Goal: Check status: Check status

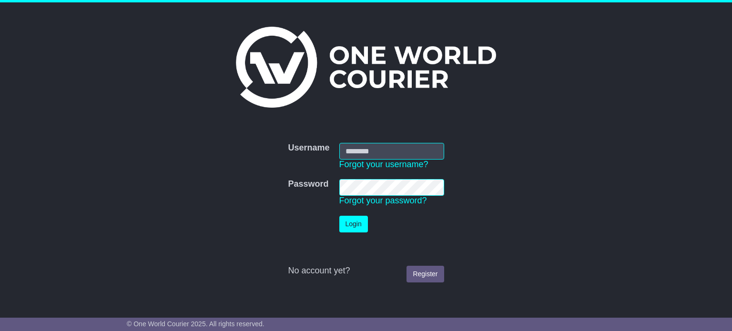
click at [359, 154] on input "Username" at bounding box center [391, 151] width 105 height 17
type input "**********"
click at [350, 226] on button "Login" at bounding box center [353, 224] width 29 height 17
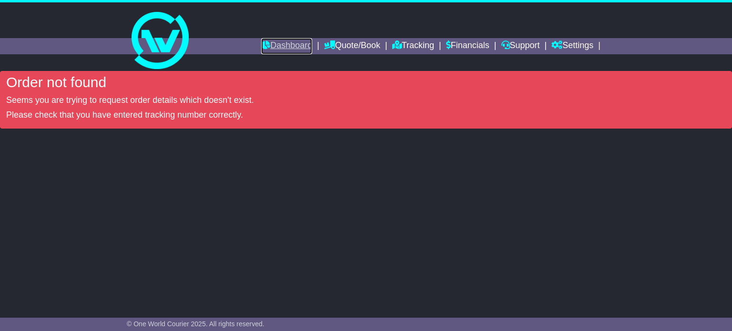
click at [262, 40] on link "Dashboard" at bounding box center [286, 46] width 51 height 16
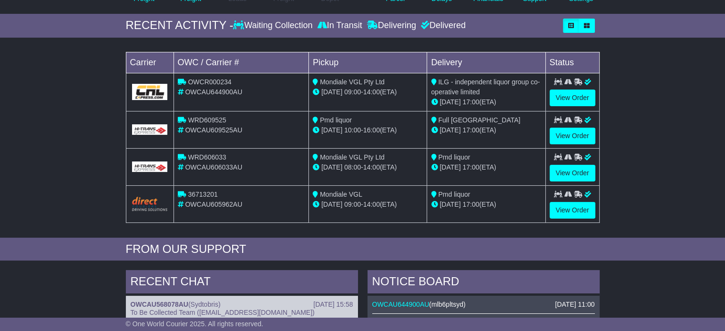
scroll to position [143, 0]
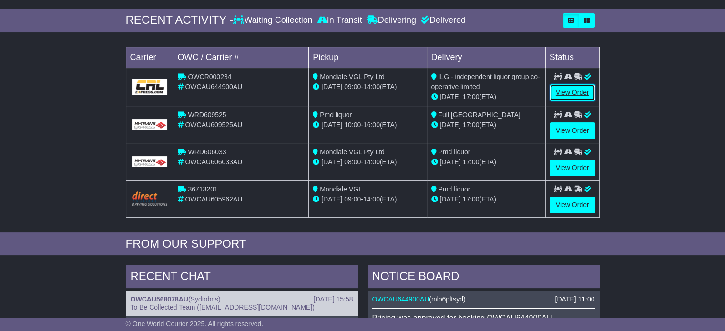
click at [589, 89] on link "View Order" at bounding box center [572, 92] width 46 height 17
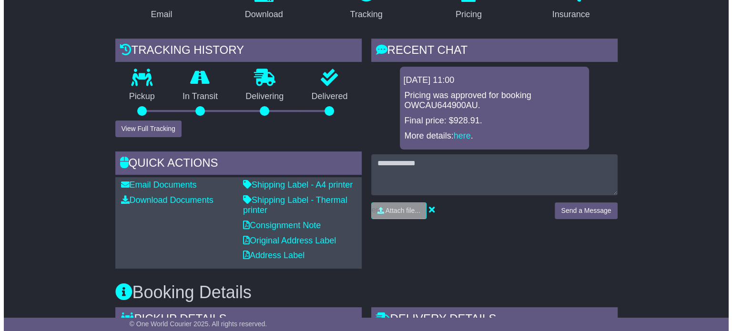
scroll to position [191, 0]
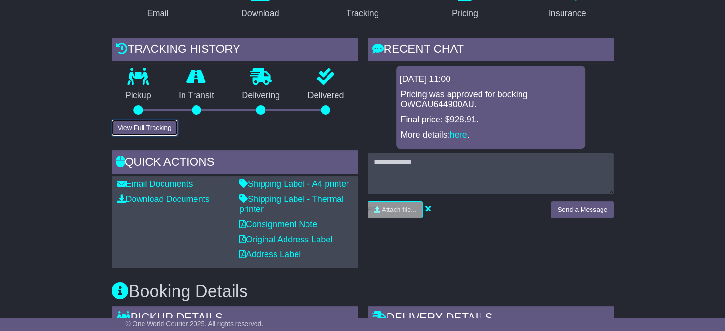
click at [124, 127] on button "View Full Tracking" at bounding box center [144, 128] width 66 height 17
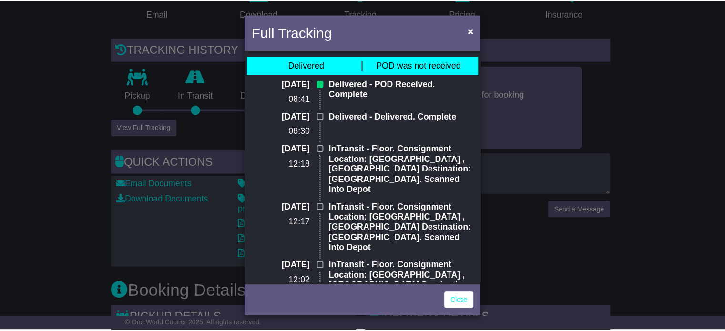
scroll to position [0, 0]
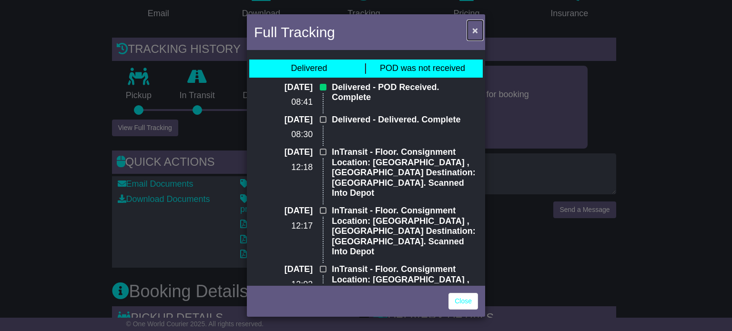
click at [473, 26] on span "×" at bounding box center [475, 30] width 6 height 11
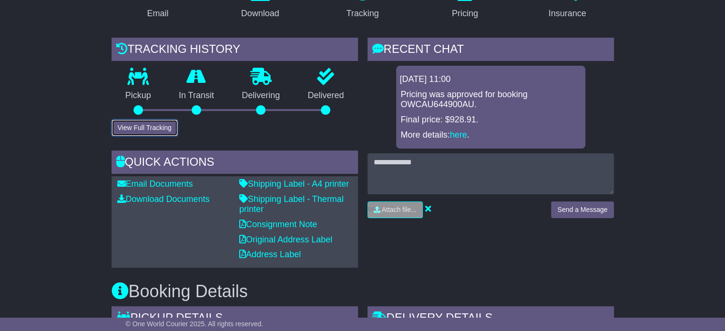
scroll to position [48, 0]
